Goal: Task Accomplishment & Management: Manage account settings

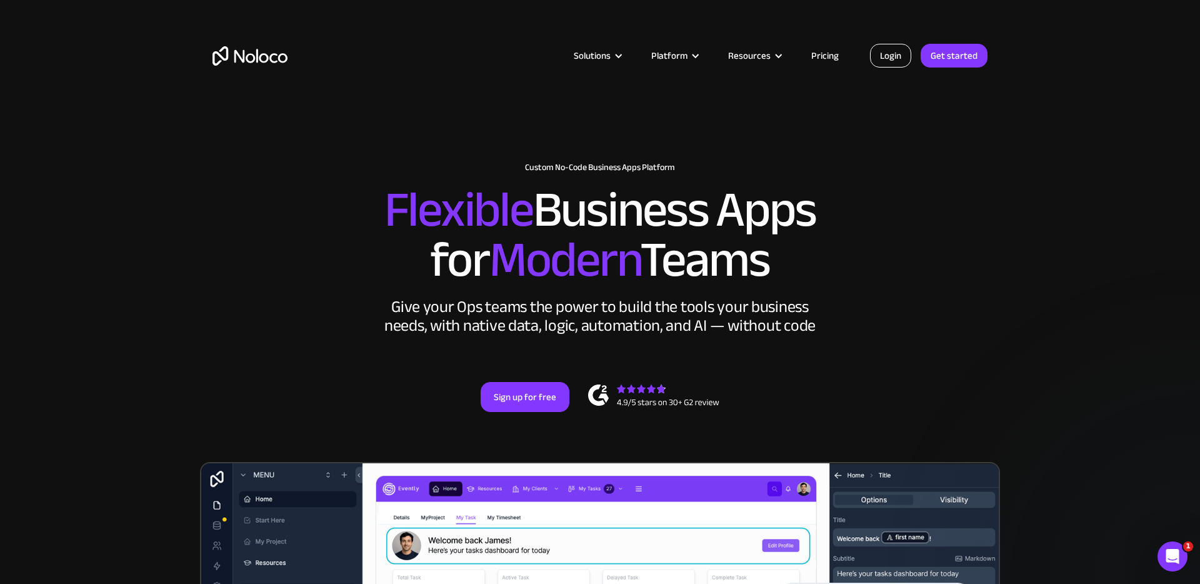
click at [890, 49] on link "Login" at bounding box center [890, 56] width 41 height 24
click at [882, 49] on link "Login" at bounding box center [890, 56] width 41 height 24
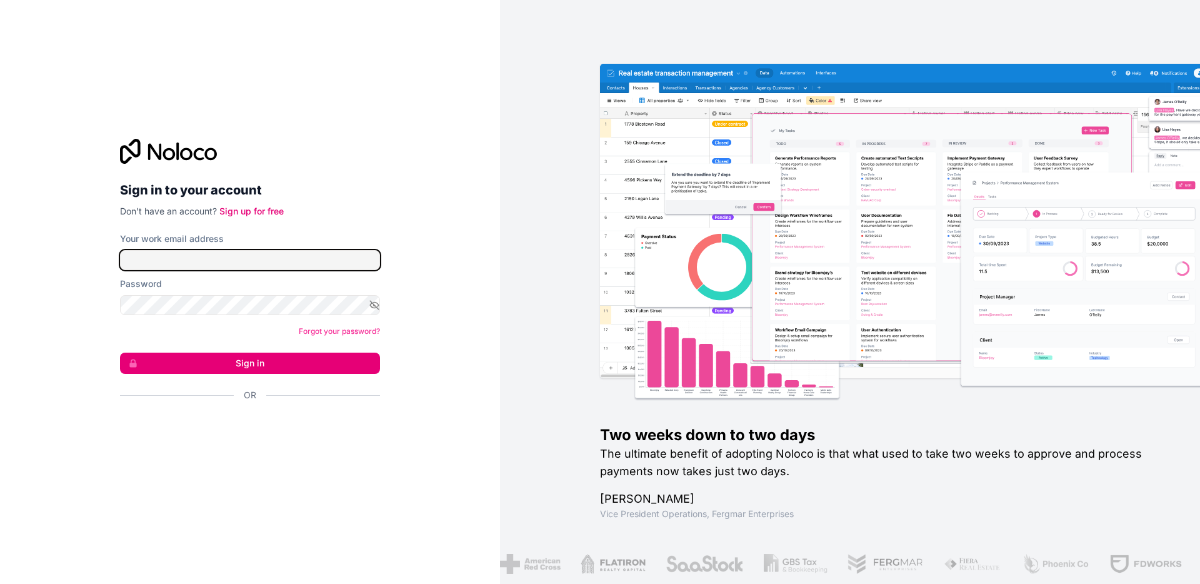
click at [279, 254] on input "Your work email address" at bounding box center [250, 260] width 260 height 20
